Goal: Transaction & Acquisition: Subscribe to service/newsletter

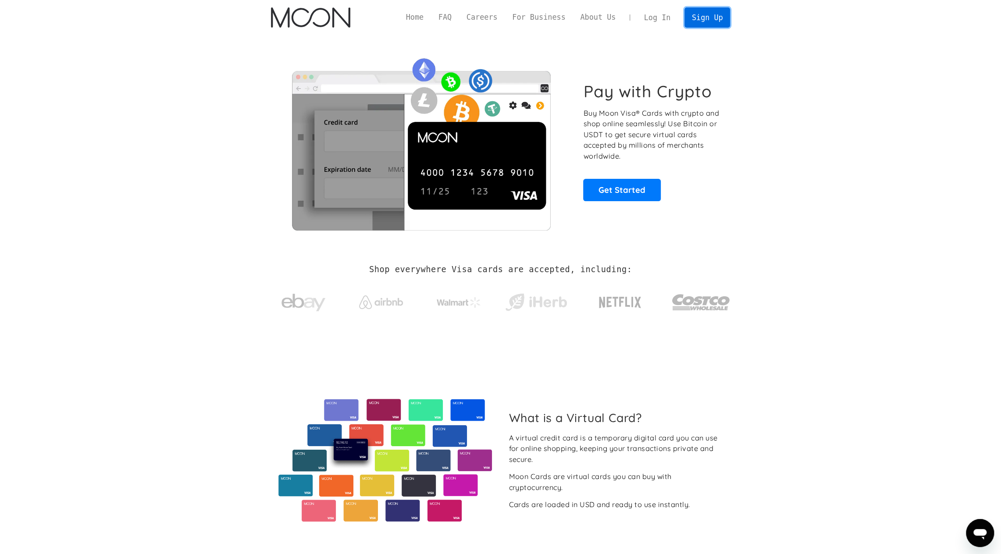
click at [714, 21] on link "Sign Up" at bounding box center [707, 17] width 46 height 20
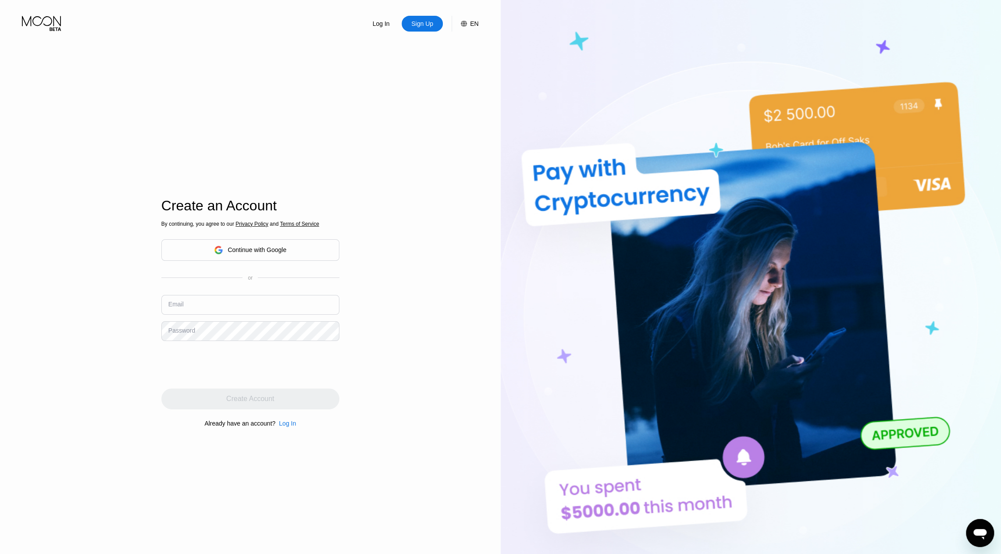
click at [204, 304] on input "text" at bounding box center [250, 305] width 178 height 20
type input "[EMAIL_ADDRESS][DOMAIN_NAME]"
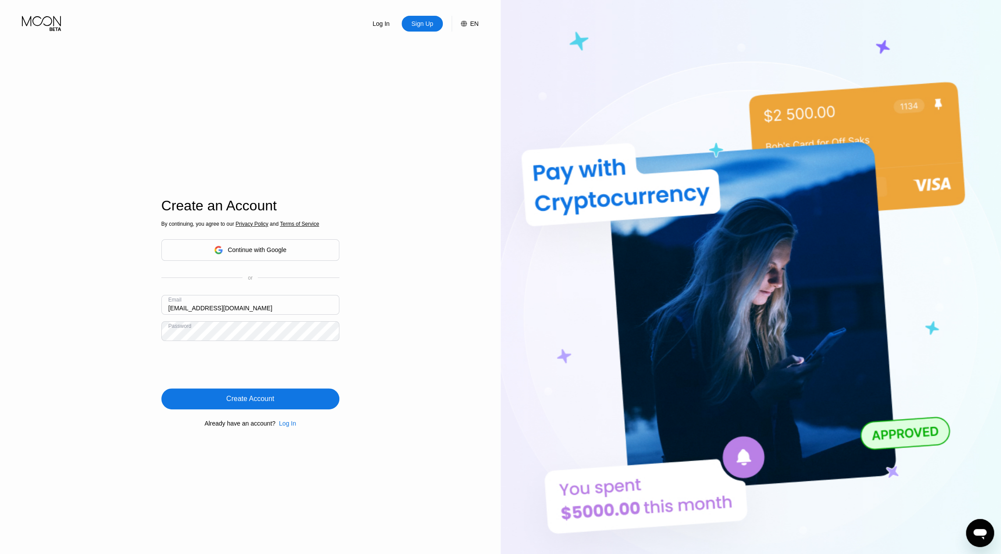
click at [255, 403] on div "Create Account" at bounding box center [250, 399] width 48 height 9
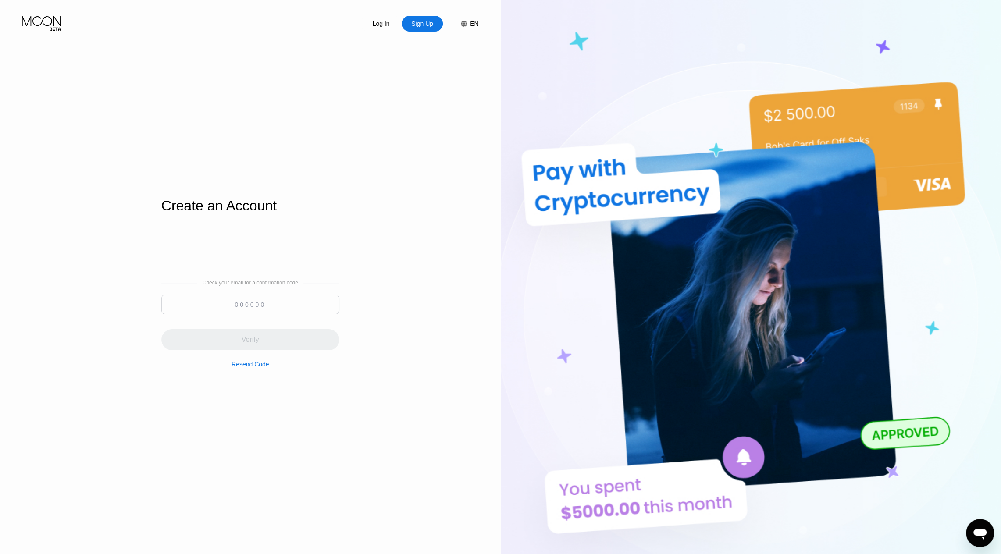
click at [255, 304] on input at bounding box center [250, 305] width 178 height 20
type input "319231"
click at [238, 335] on div "Verify" at bounding box center [250, 339] width 178 height 21
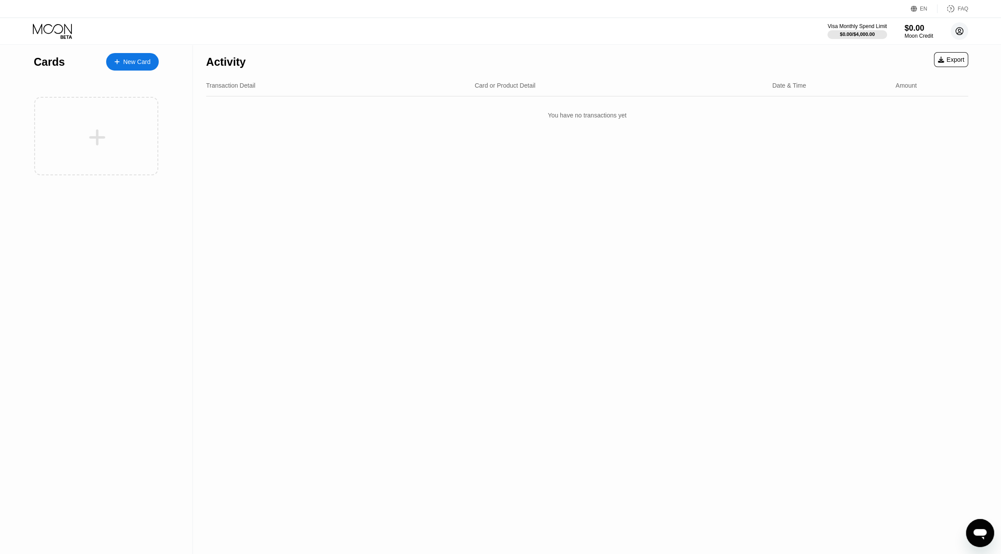
click at [959, 31] on circle at bounding box center [960, 31] width 18 height 18
click at [902, 78] on div "Home" at bounding box center [901, 81] width 16 height 7
click at [139, 64] on div "New Card" at bounding box center [136, 61] width 27 height 7
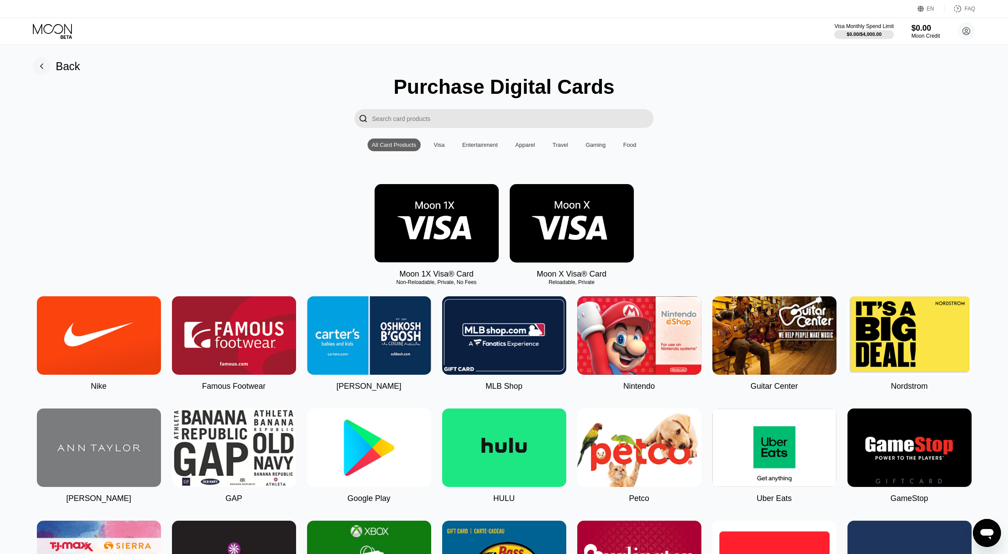
click at [569, 205] on img at bounding box center [572, 223] width 124 height 78
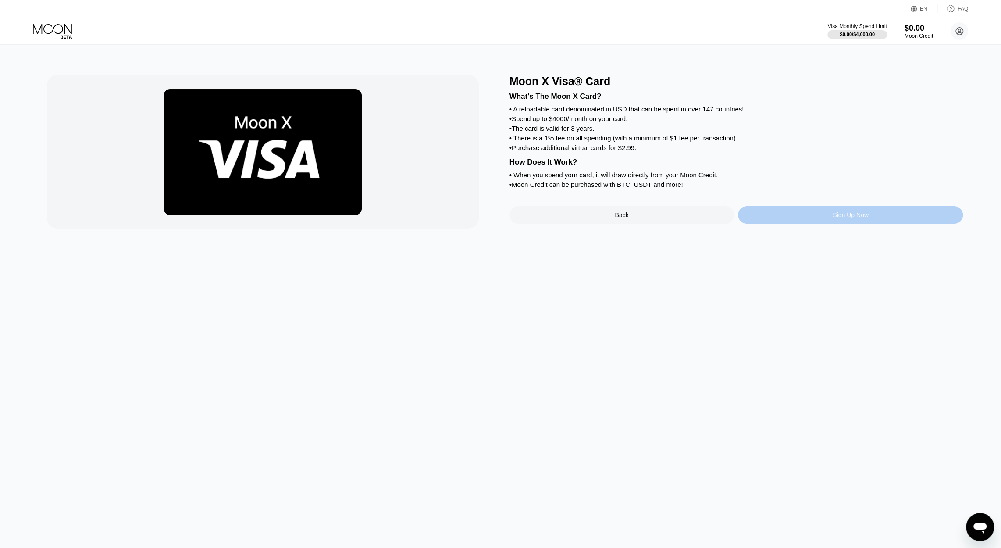
click at [860, 218] on div "Sign Up Now" at bounding box center [851, 214] width 36 height 7
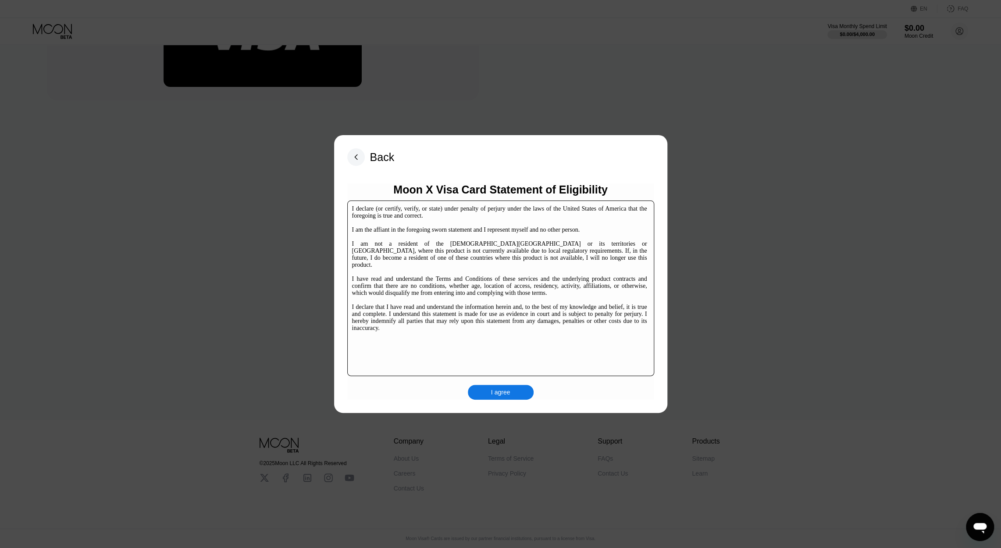
scroll to position [134, 0]
click at [731, 235] on div at bounding box center [504, 277] width 1008 height 554
click at [355, 155] on rect at bounding box center [356, 157] width 18 height 18
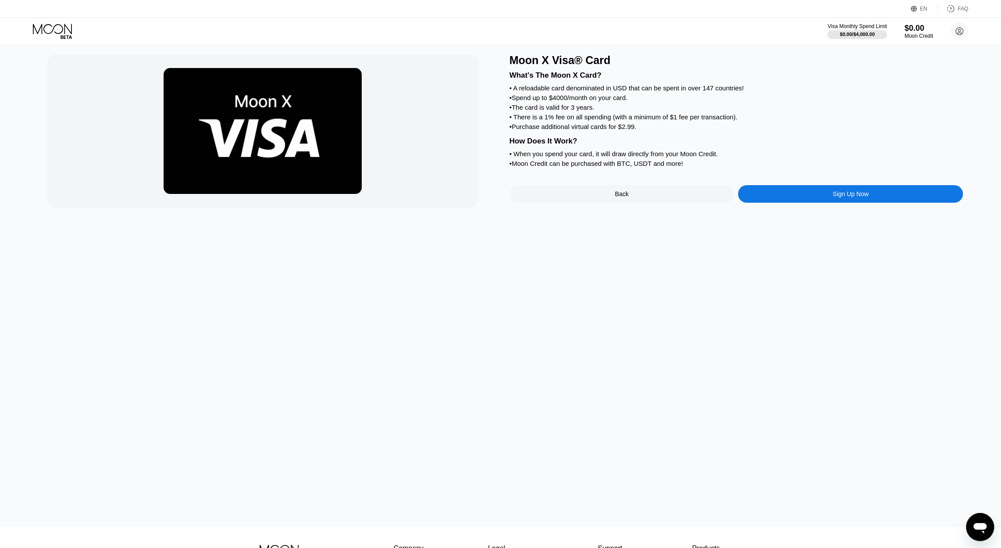
scroll to position [132, 0]
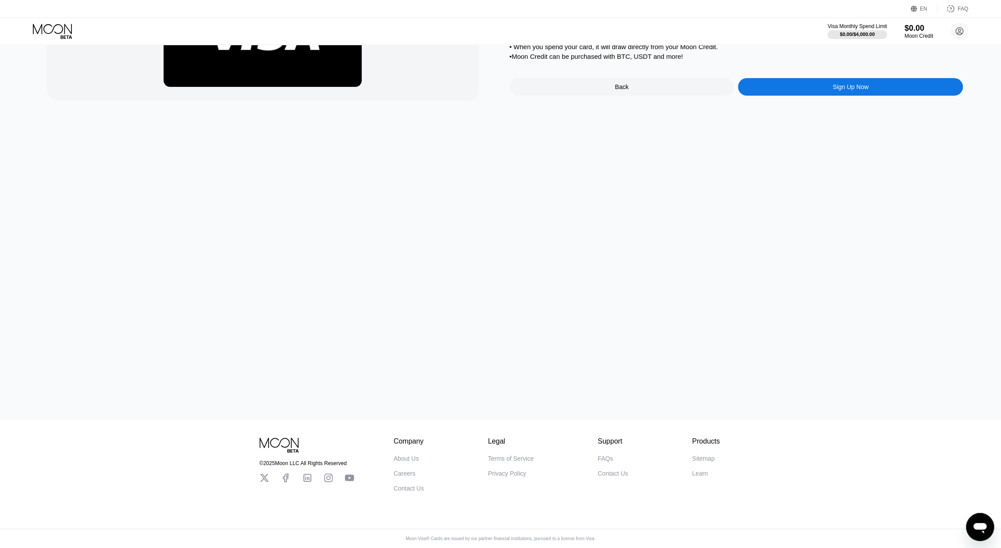
drag, startPoint x: 603, startPoint y: 457, endPoint x: 488, endPoint y: 297, distance: 197.9
click at [488, 297] on div "Moon X Visa® Card What's The Moon X Card? • A reloadable card denominated in US…" at bounding box center [501, 167] width 1008 height 503
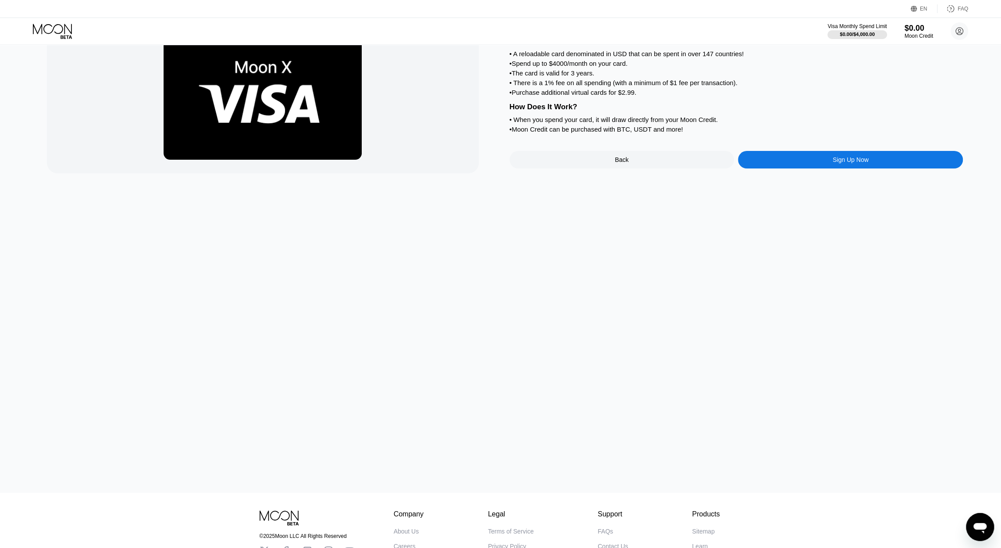
scroll to position [0, 0]
